Goal: Information Seeking & Learning: Understand process/instructions

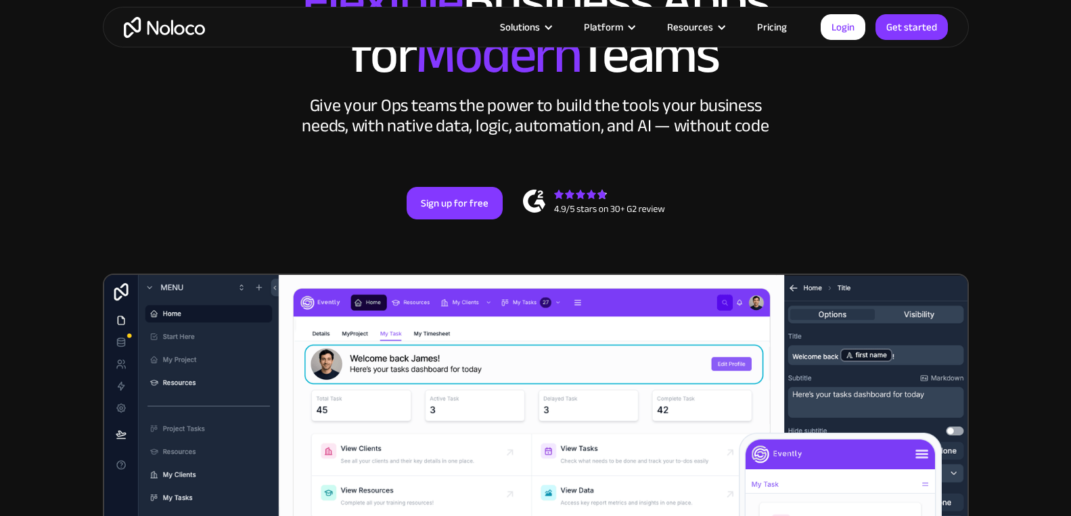
scroll to position [203, 0]
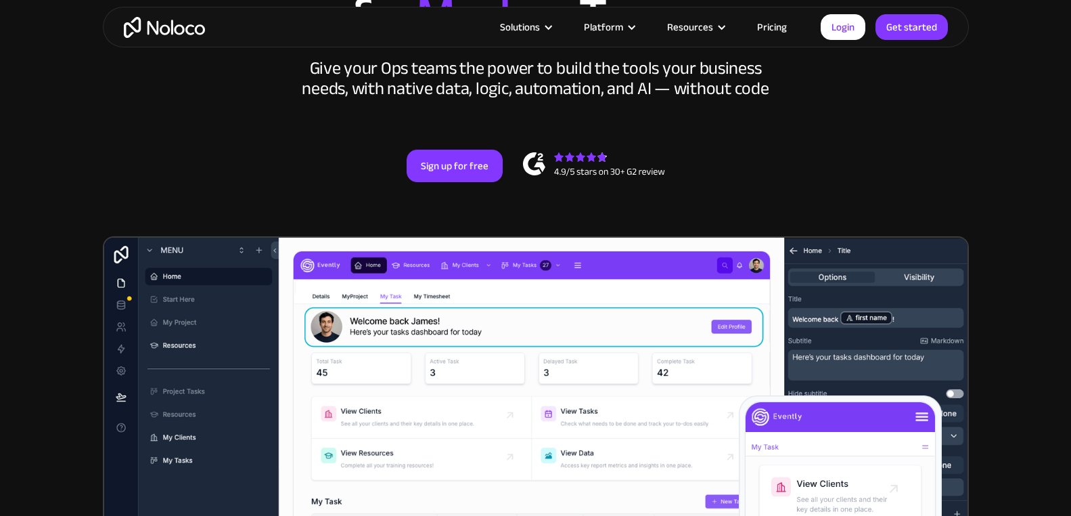
click at [1047, 219] on section "New: Connect Noloco to Stripe Custom No-Code Business Apps Platform Flexible Bu…" at bounding box center [535, 324] width 1071 height 1055
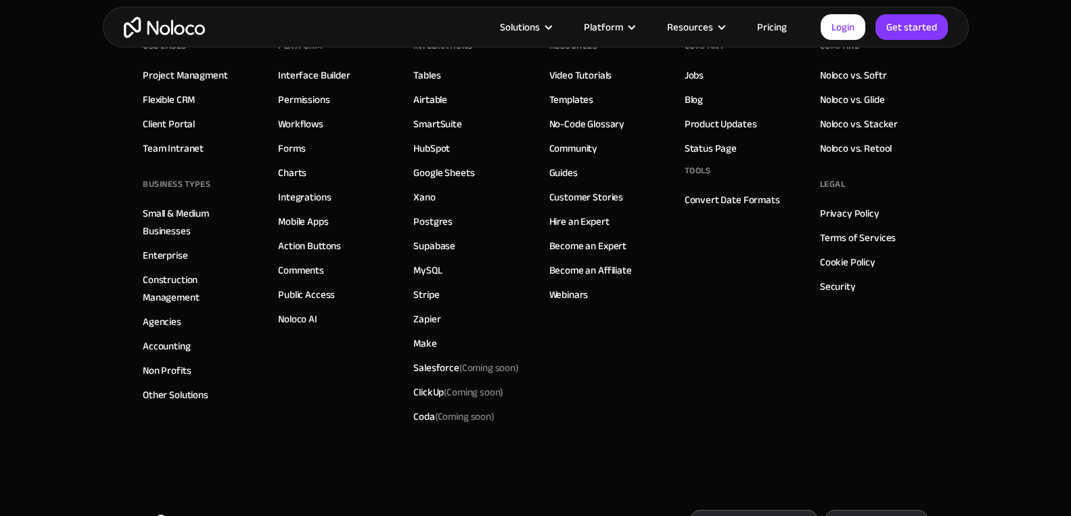
scroll to position [7734, 0]
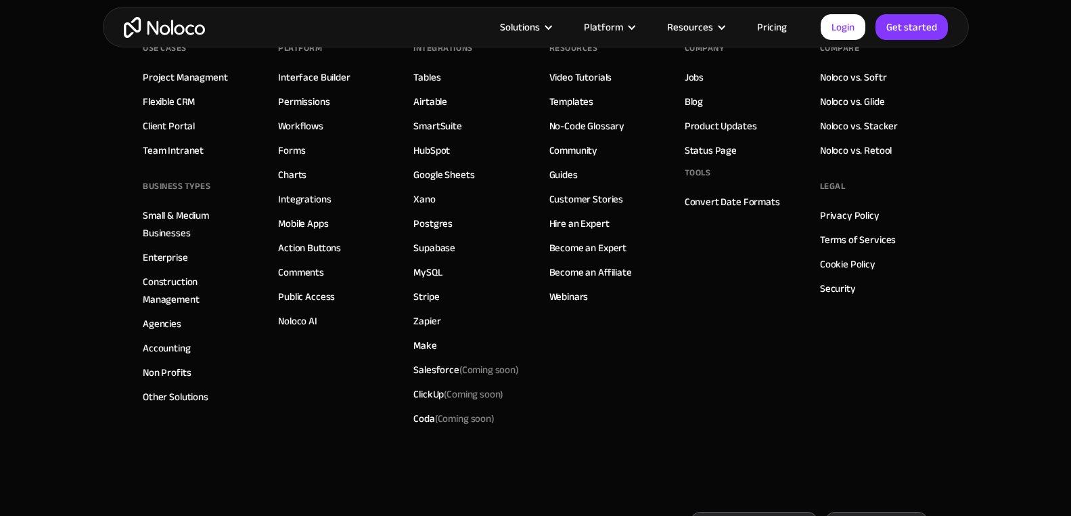
click at [932, 335] on footer "Use Cases Project Managment Flexible CRM Client Portal Team Intranet BUSINESS T…" at bounding box center [535, 290] width 1071 height 586
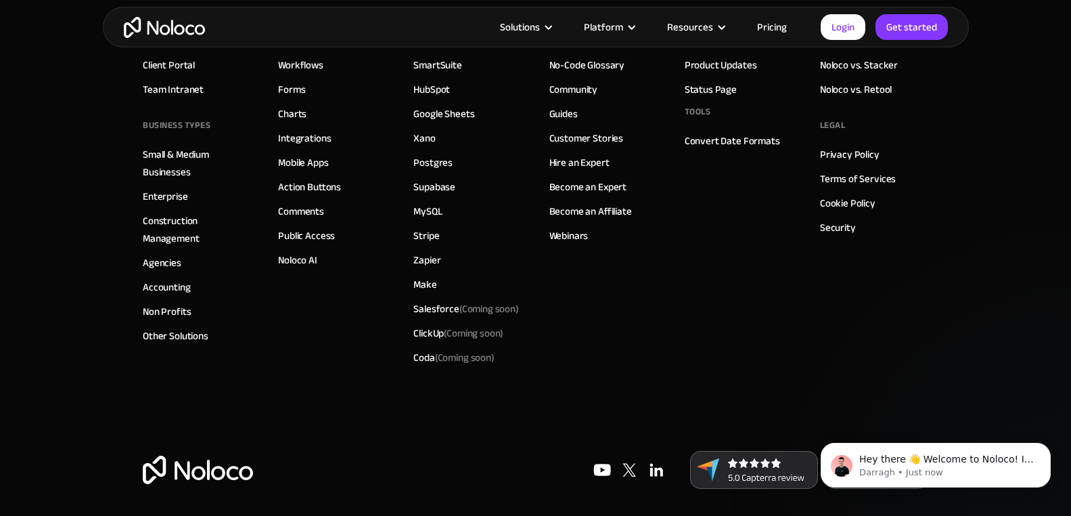
scroll to position [7802, 0]
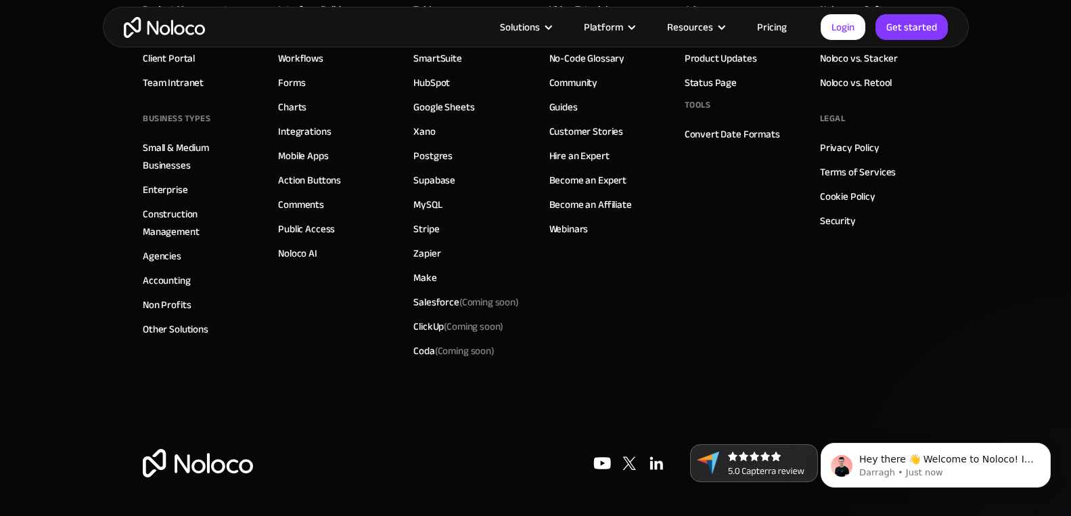
click at [1017, 359] on footer "Use Cases Project Managment Flexible CRM Client Portal Team Intranet BUSINESS T…" at bounding box center [535, 223] width 1071 height 586
click at [745, 271] on div "Company Jobs Blog Product Updates Status Page Tools Convert Date Formats" at bounding box center [739, 166] width 108 height 392
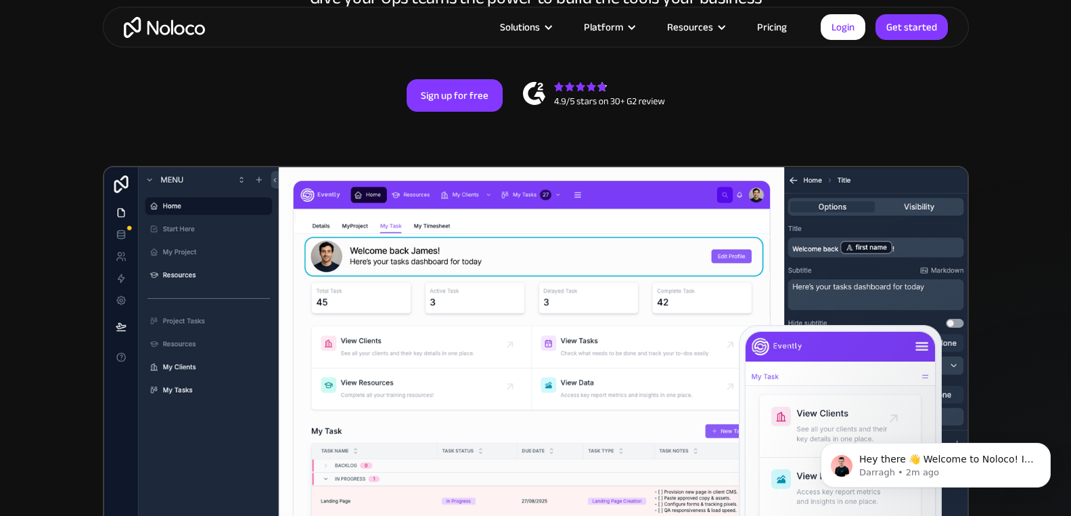
scroll to position [271, 0]
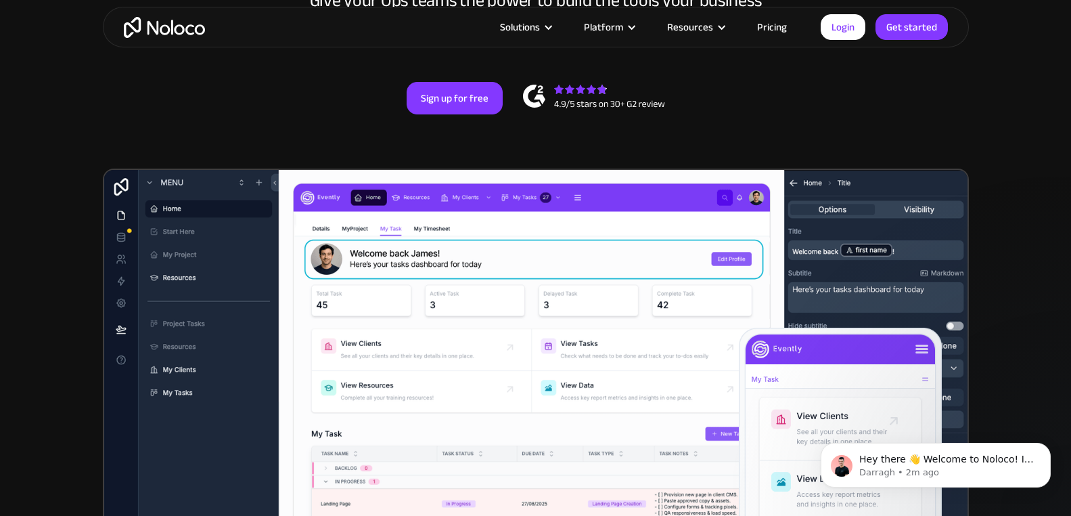
click at [1039, 179] on section "New: Connect Noloco to Stripe Custom No-Code Business Apps Platform Flexible Bu…" at bounding box center [535, 256] width 1071 height 1055
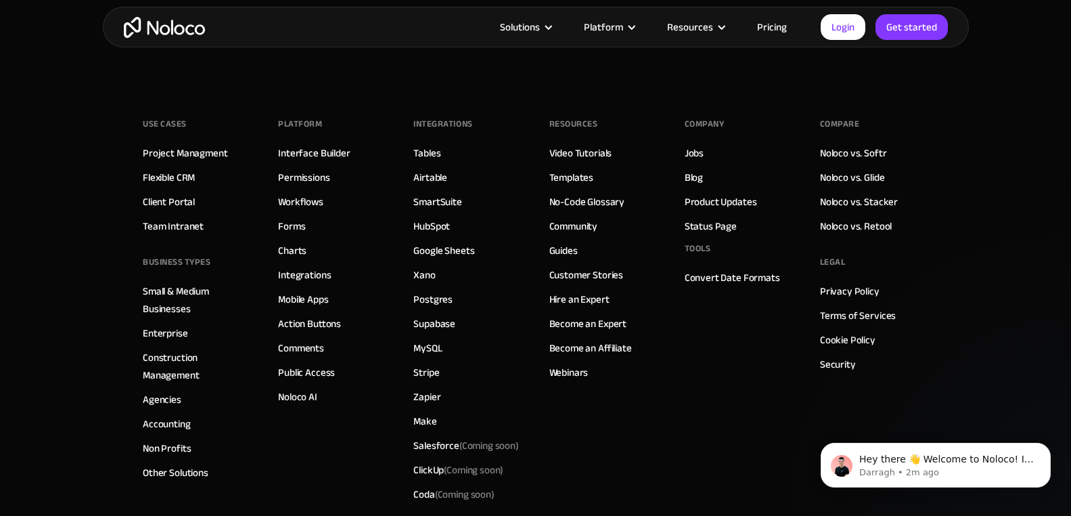
scroll to position [7725, 0]
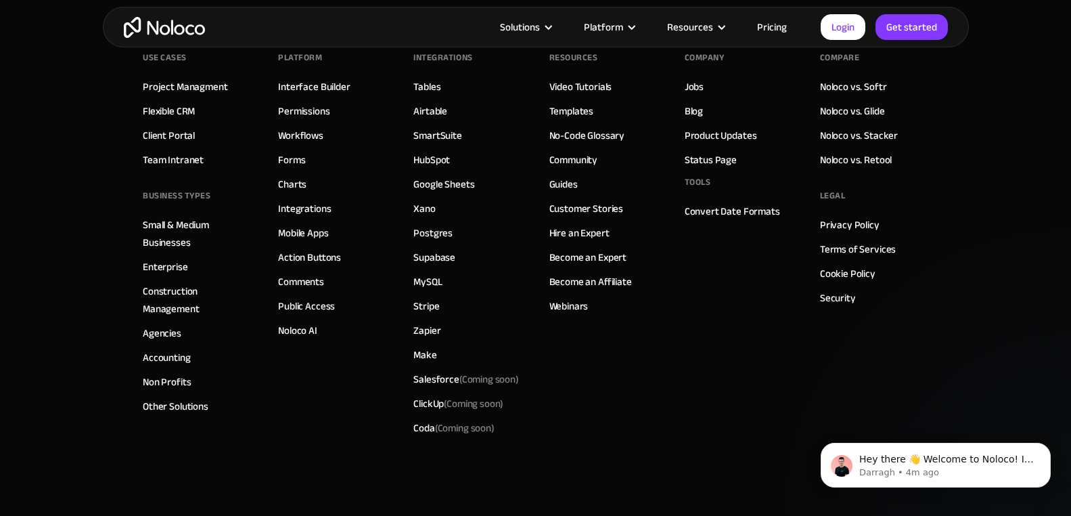
click at [710, 374] on div "Company Jobs Blog Product Updates Status Page Tools Convert Date Formats" at bounding box center [739, 243] width 108 height 392
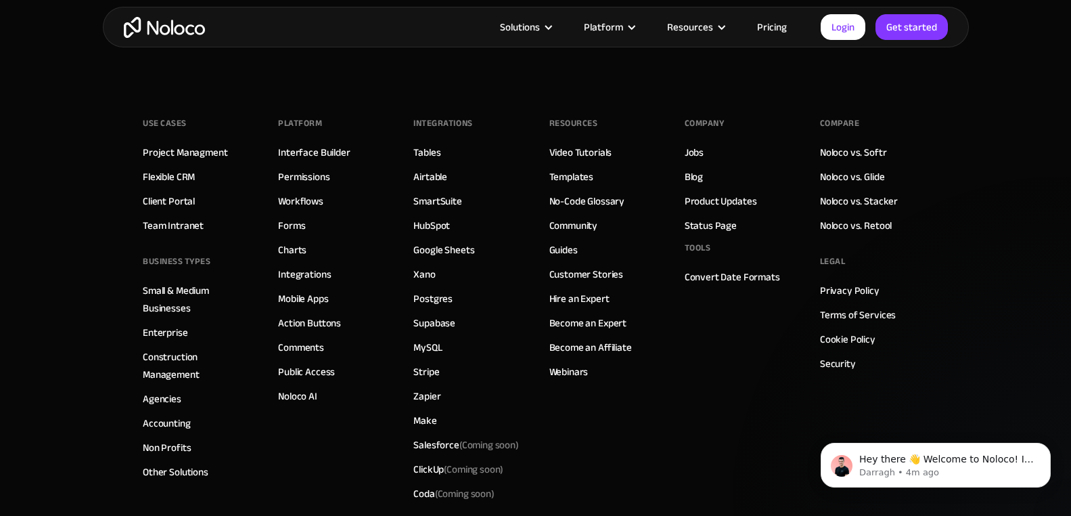
scroll to position [7657, 0]
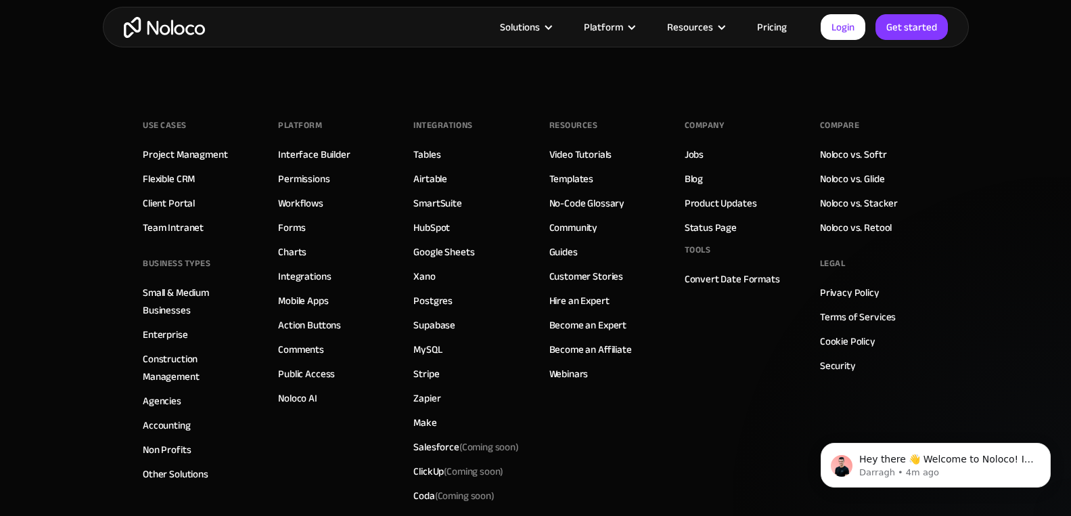
click at [978, 348] on footer "Use Cases Project Managment Flexible CRM Client Portal Team Intranet BUSINESS T…" at bounding box center [535, 367] width 1071 height 586
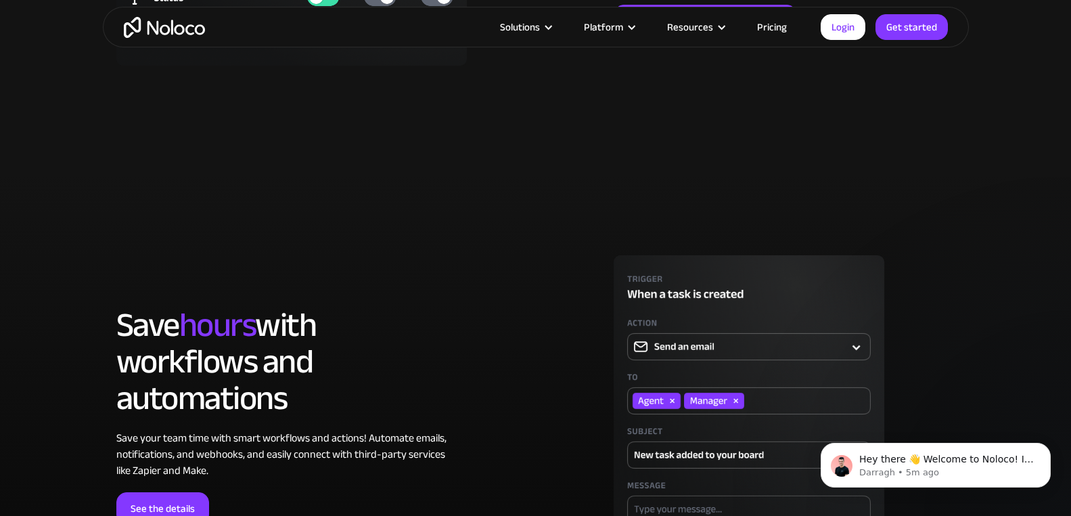
scroll to position [0, 0]
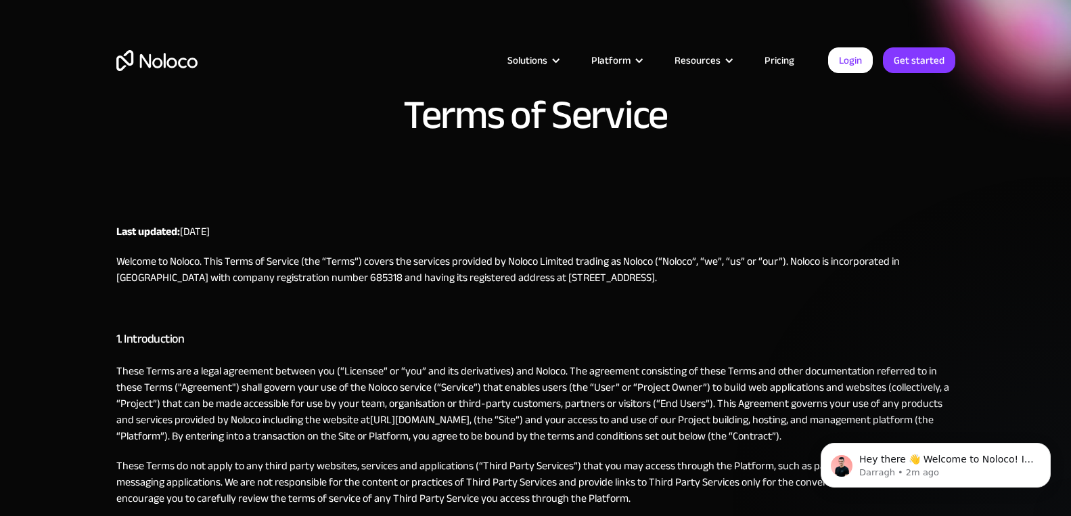
scroll to position [270, 0]
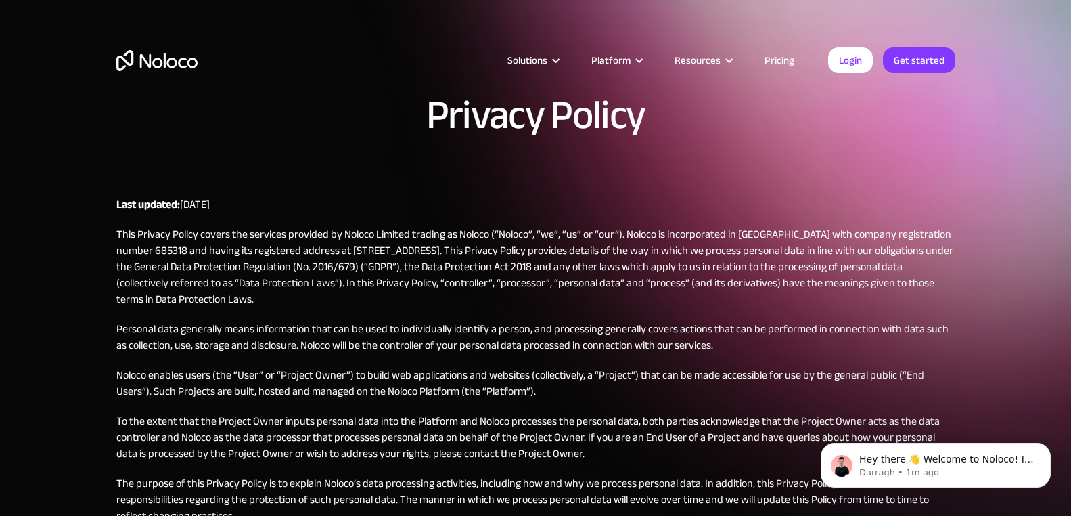
click at [585, 244] on p "This Privacy Policy covers the services provided by Noloco Limited trading as N…" at bounding box center [535, 266] width 839 height 81
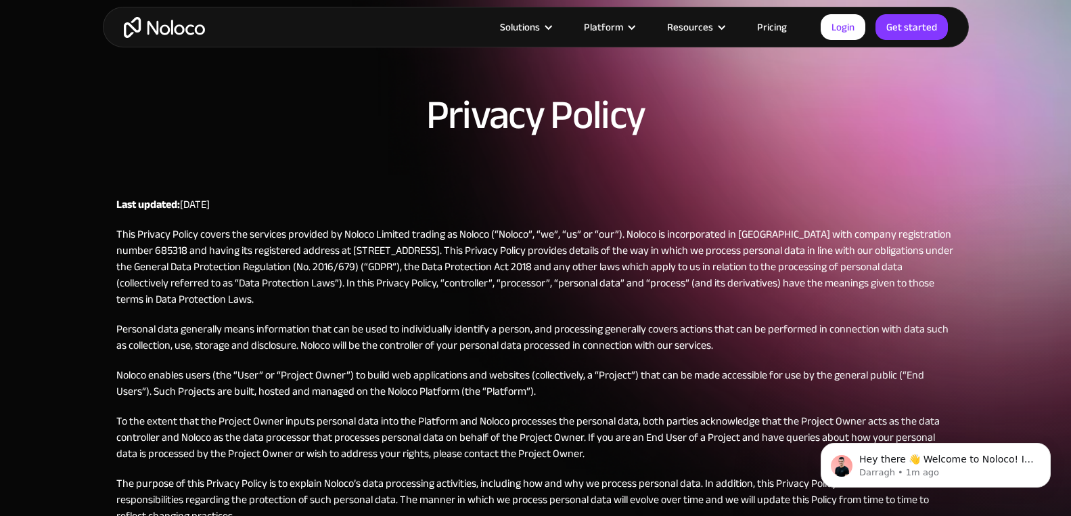
scroll to position [1561, 0]
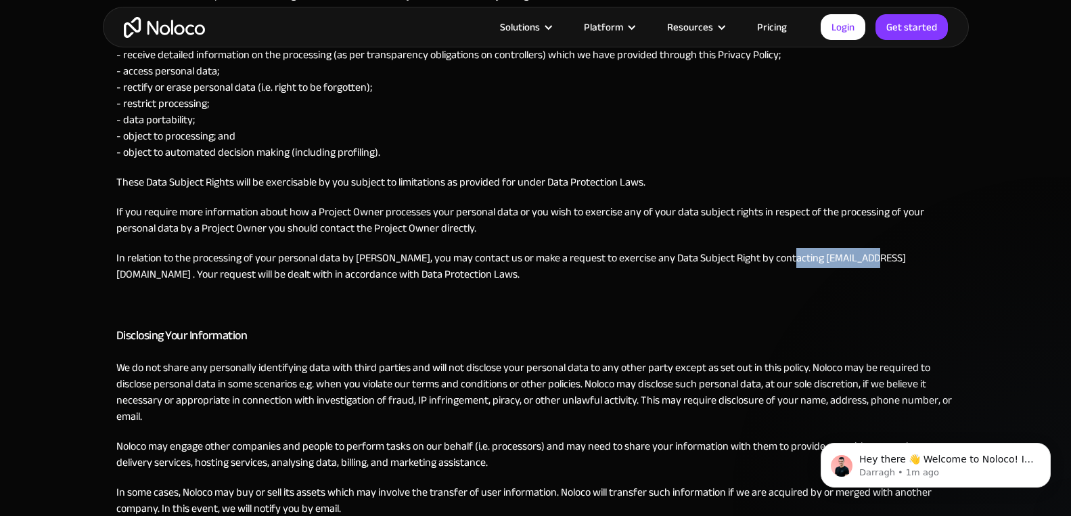
drag, startPoint x: 861, startPoint y: 256, endPoint x: 780, endPoint y: 260, distance: 81.3
click at [780, 260] on p "In relation to the processing of your personal data by [PERSON_NAME], you may c…" at bounding box center [535, 266] width 839 height 32
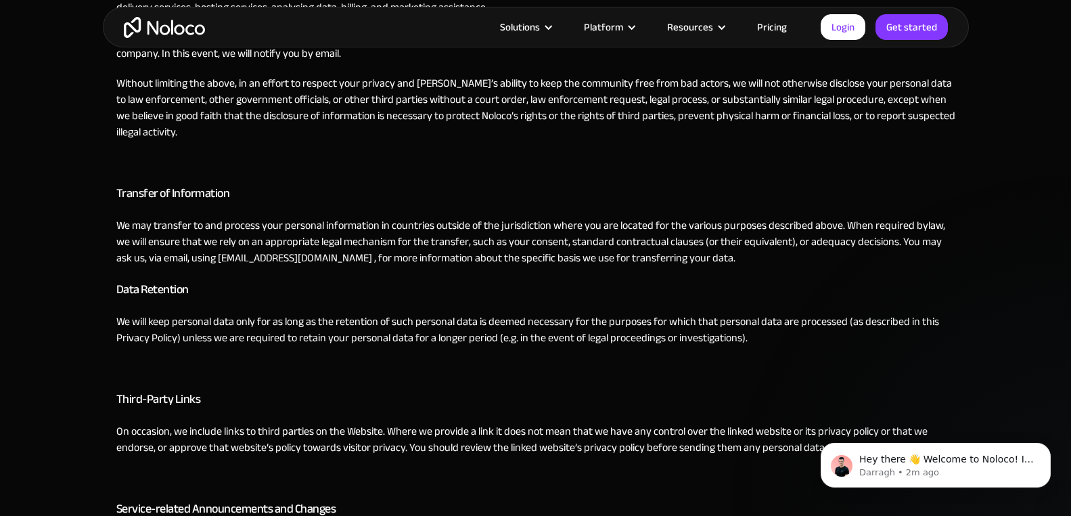
scroll to position [2408, 0]
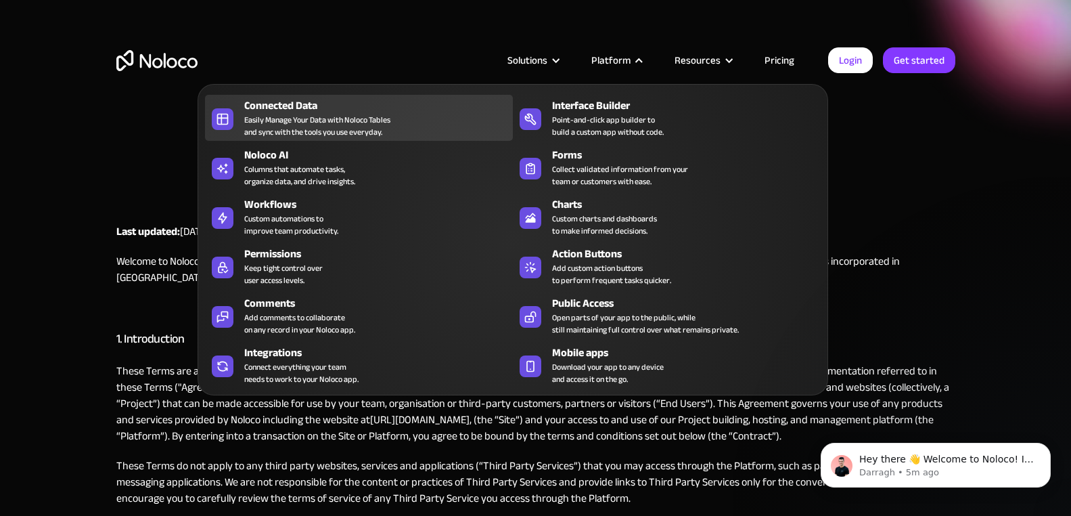
scroll to position [270, 0]
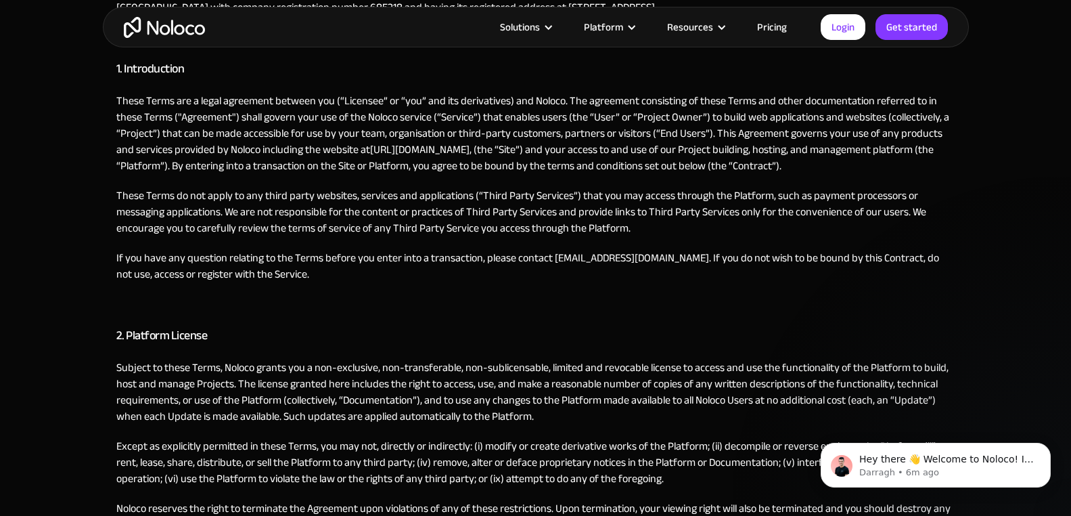
click at [660, 169] on p "These Terms are a legal agreement between you (“Licensee” or “you” and its deri…" at bounding box center [535, 133] width 839 height 81
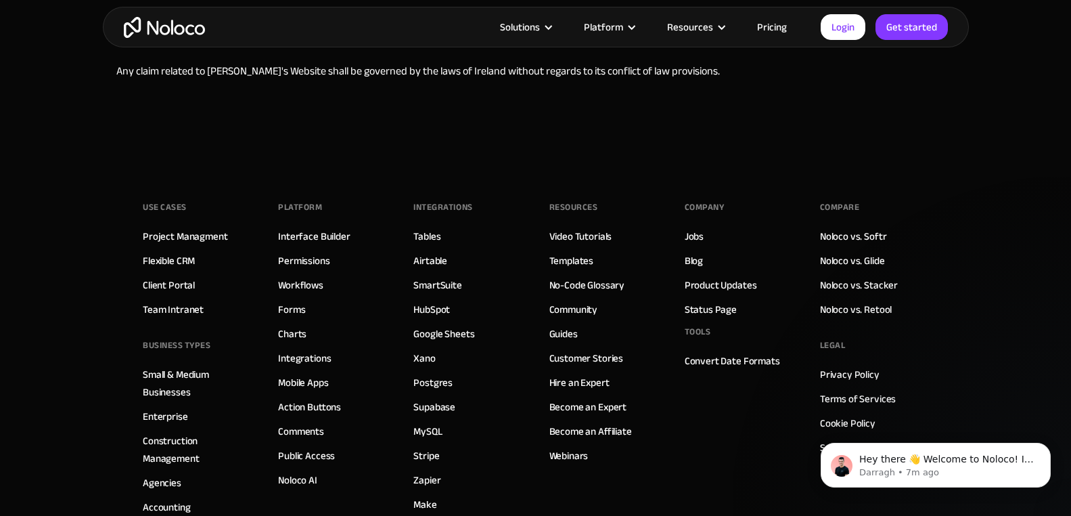
scroll to position [3360, 0]
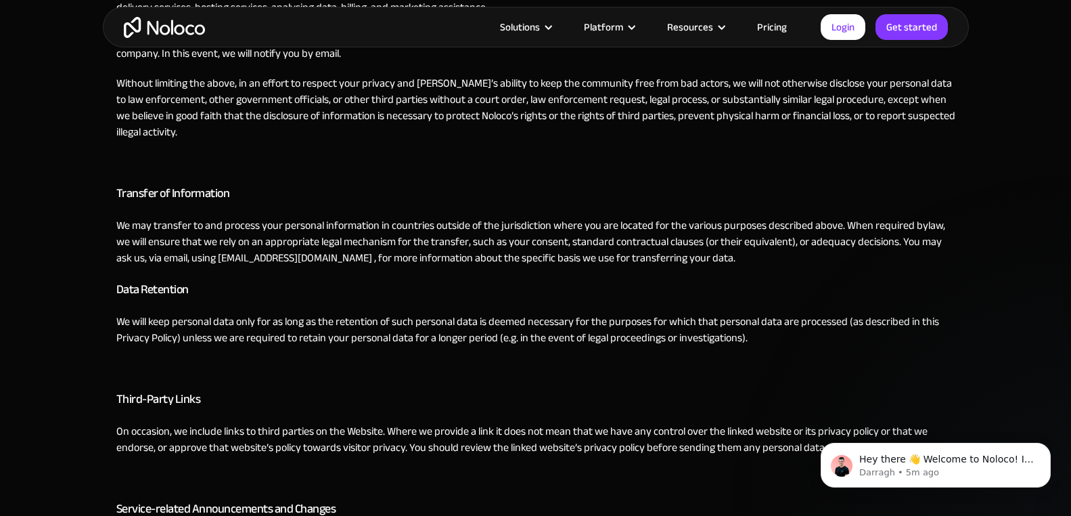
scroll to position [2408, 0]
